Goal: Task Accomplishment & Management: Complete application form

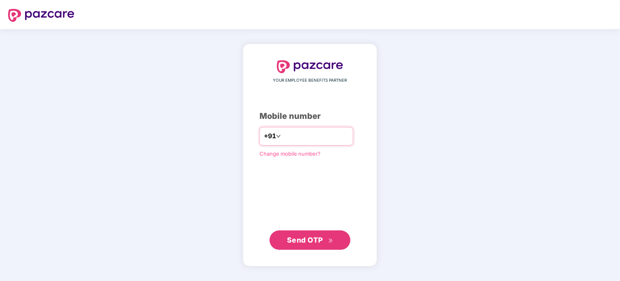
click at [299, 139] on input "number" at bounding box center [316, 136] width 66 height 13
